Goal: Find specific page/section: Find specific page/section

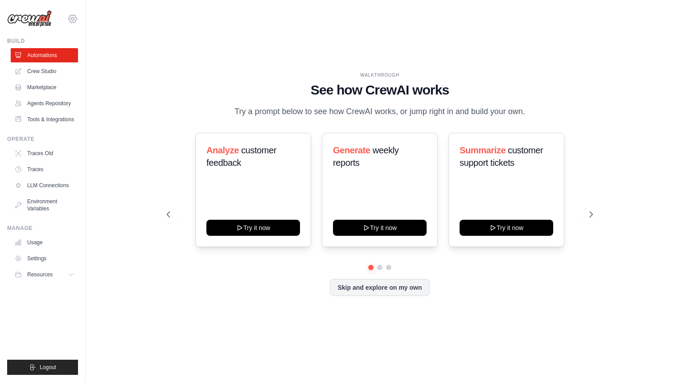
click at [74, 19] on icon at bounding box center [72, 18] width 3 height 3
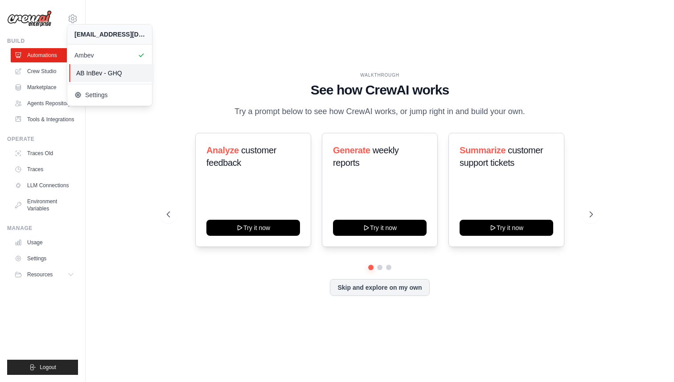
click at [105, 70] on span "AB InBev - GHQ" at bounding box center [111, 73] width 70 height 9
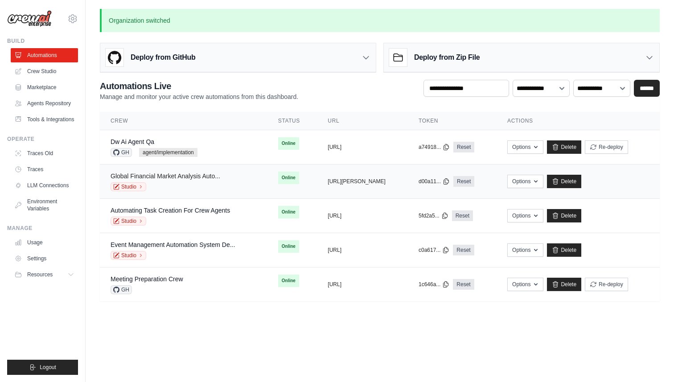
click at [185, 177] on link "Global Financial Market Analysis Auto..." at bounding box center [166, 175] width 110 height 7
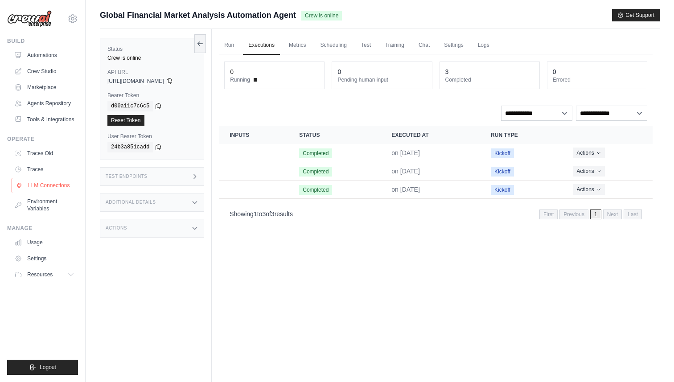
click at [43, 188] on link "LLM Connections" at bounding box center [45, 185] width 67 height 14
